Goal: Find specific page/section: Find specific page/section

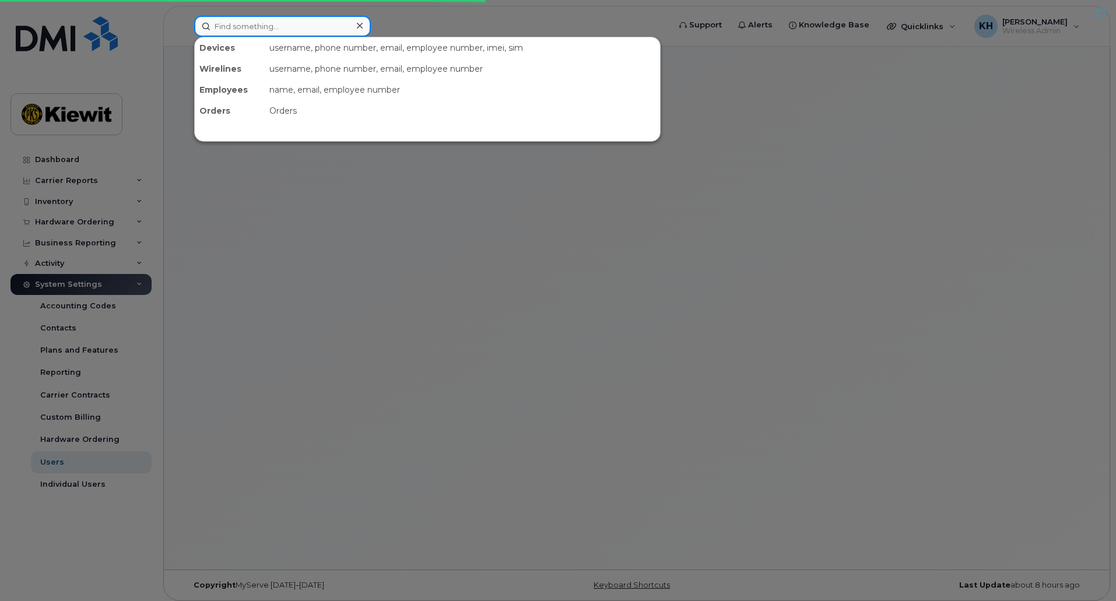
click at [344, 33] on input at bounding box center [282, 26] width 177 height 21
paste input "[PHONE_NUMBER]"
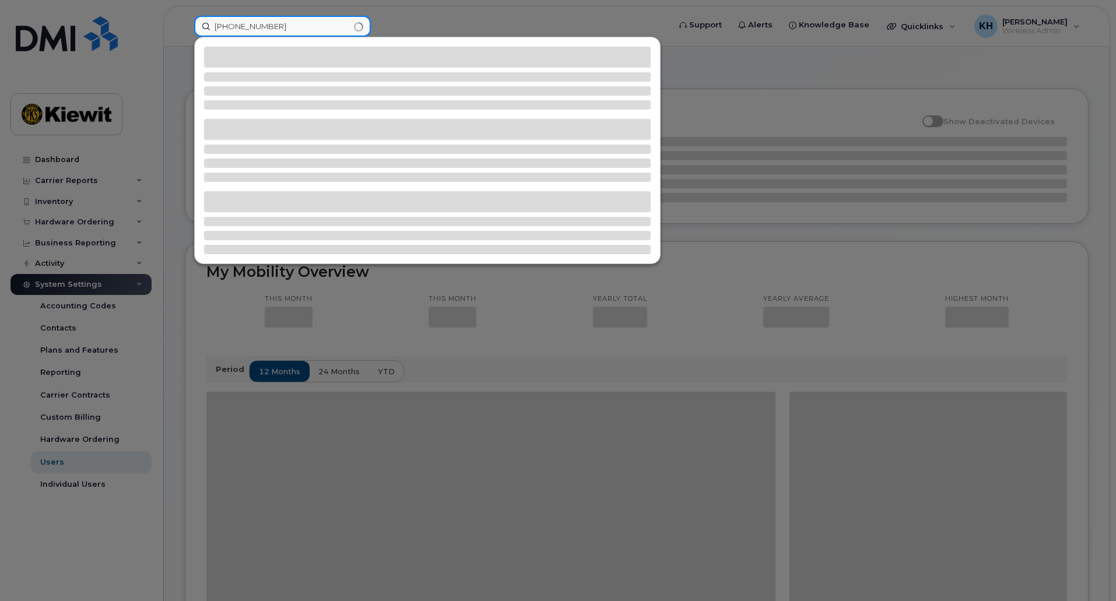
type input "[PHONE_NUMBER]"
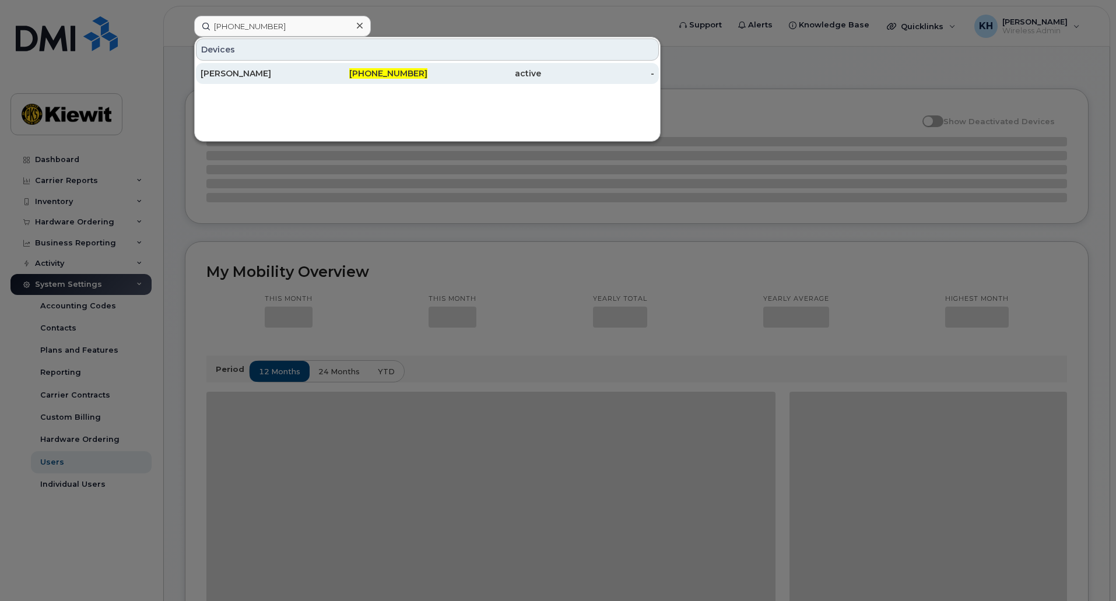
click at [314, 65] on div "[PERSON_NAME]" at bounding box center [371, 73] width 114 height 21
click at [285, 73] on div "[PERSON_NAME]" at bounding box center [258, 74] width 114 height 12
click at [339, 72] on div "[PHONE_NUMBER]" at bounding box center [371, 74] width 114 height 12
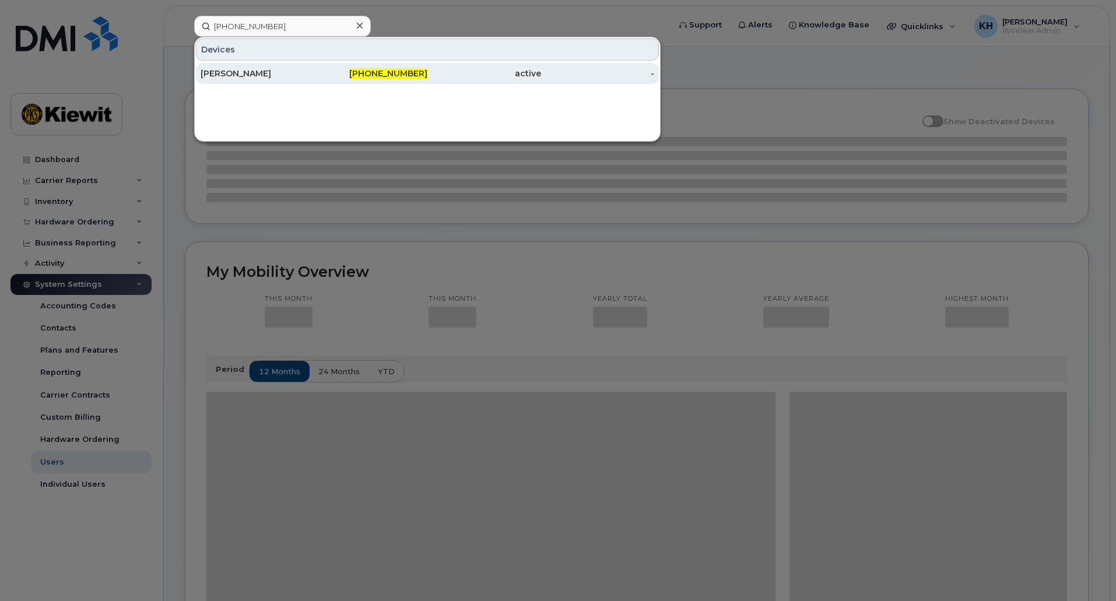
click at [422, 77] on span "[PHONE_NUMBER]" at bounding box center [388, 73] width 78 height 10
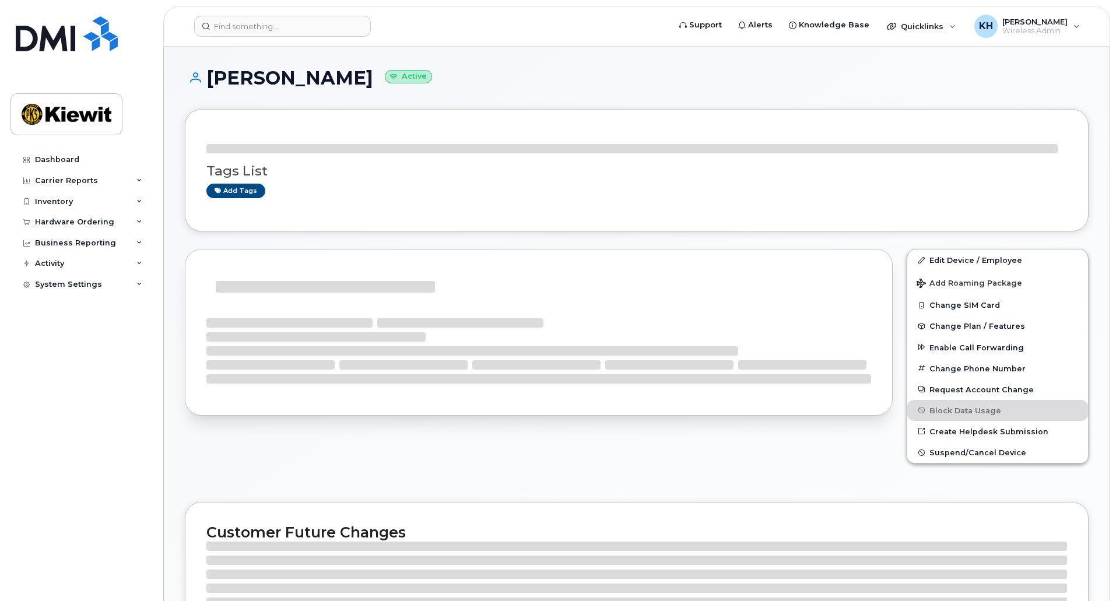
click at [806, 344] on div at bounding box center [538, 349] width 665 height 70
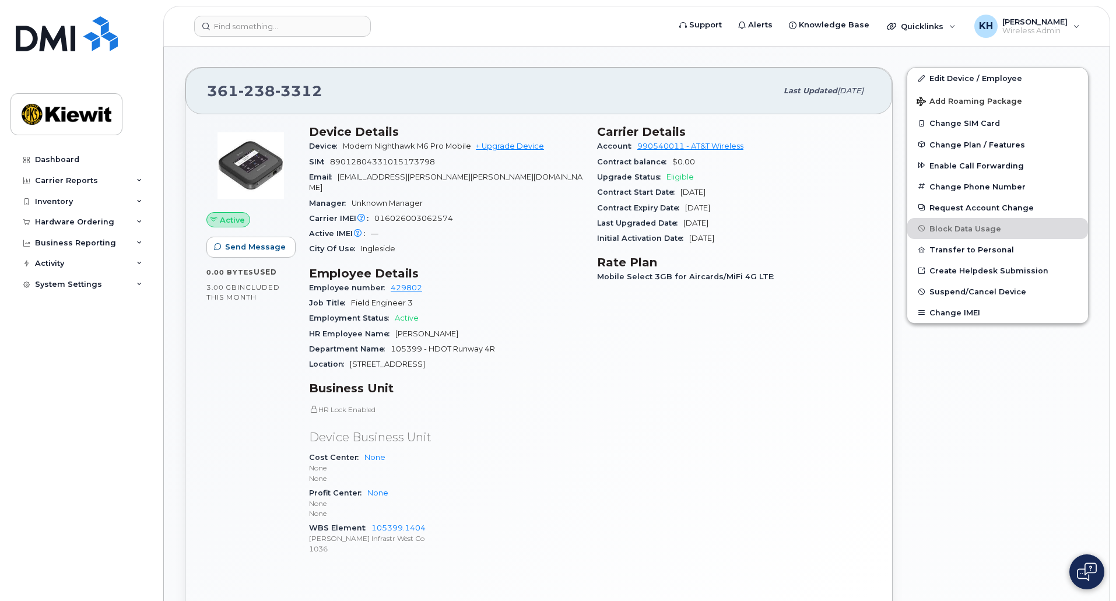
scroll to position [360, 0]
